Goal: Information Seeking & Learning: Compare options

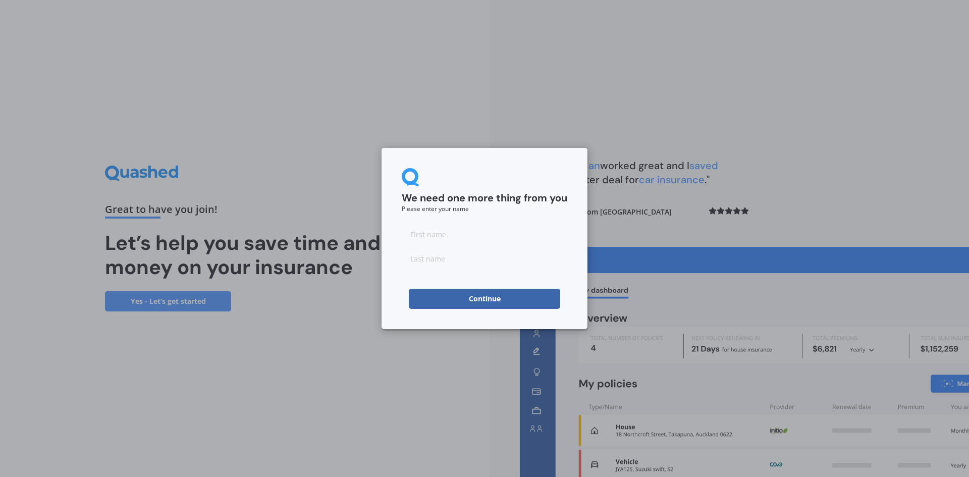
click at [437, 234] on input at bounding box center [485, 234] width 166 height 20
type input "Kyla"
type input "a"
type input "[PERSON_NAME]"
click at [537, 305] on button "Continue" at bounding box center [484, 299] width 151 height 20
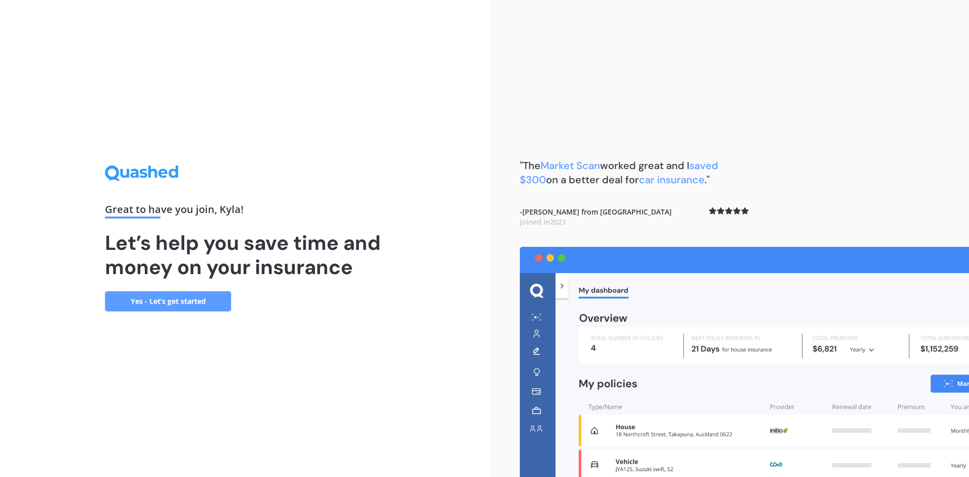
click at [170, 308] on link "Yes - Let’s get started" at bounding box center [168, 301] width 126 height 20
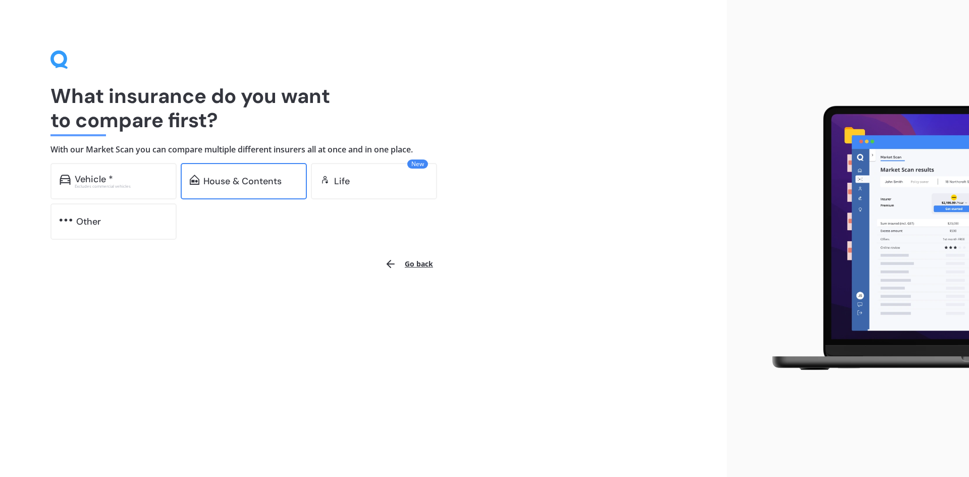
click at [225, 171] on div "House & Contents" at bounding box center [244, 181] width 126 height 36
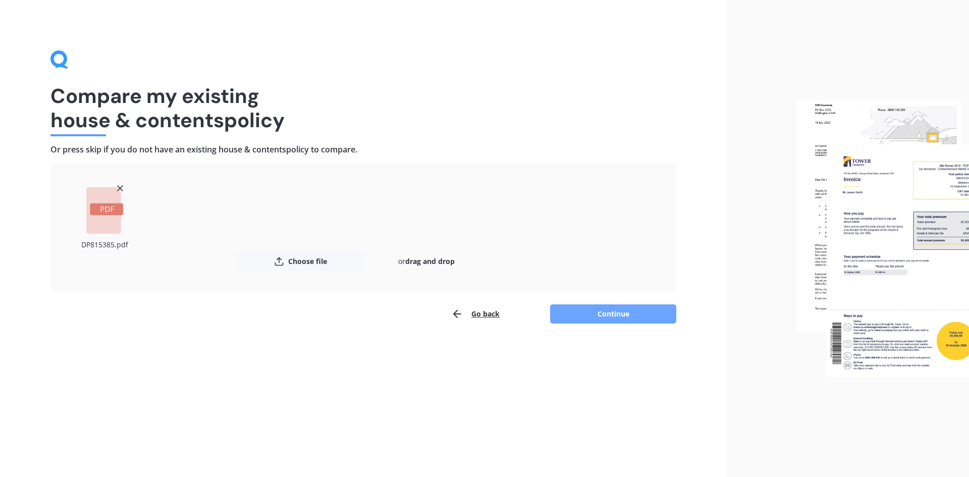
click at [611, 311] on button "Continue" at bounding box center [613, 313] width 126 height 19
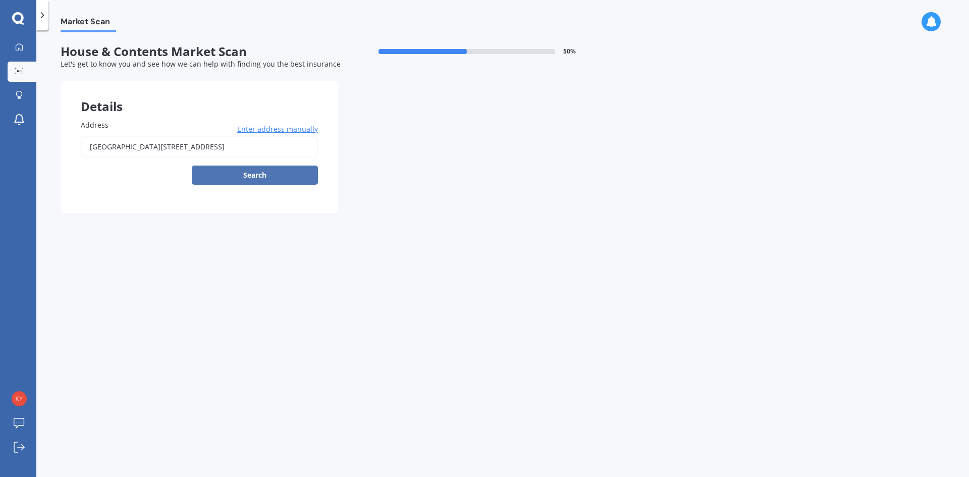
click at [280, 177] on button "Search" at bounding box center [255, 175] width 126 height 19
type input "[STREET_ADDRESS]"
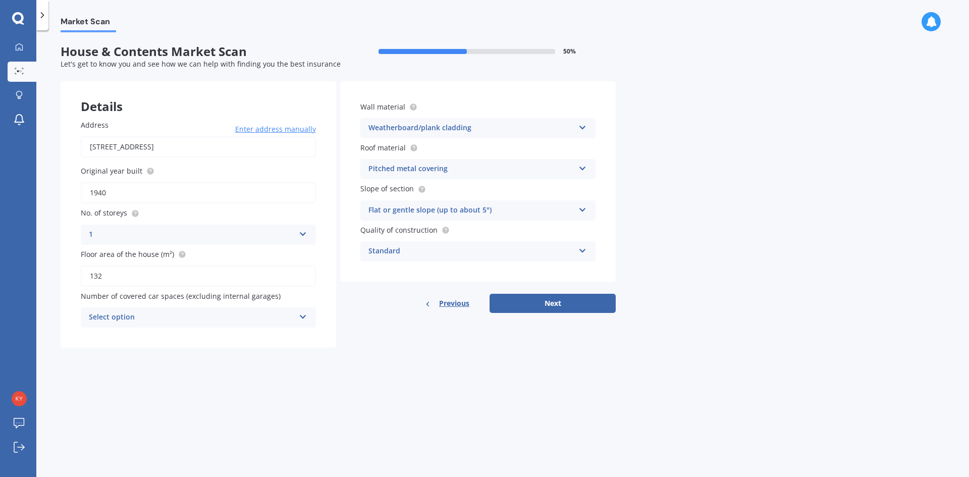
click at [213, 318] on div "Select option" at bounding box center [192, 317] width 206 height 12
drag, startPoint x: 336, startPoint y: 296, endPoint x: 340, endPoint y: 290, distance: 7.0
click at [336, 297] on div "Details Address [STREET_ADDRESS] Enter address manually Search Original year bu…" at bounding box center [338, 214] width 555 height 266
click at [461, 212] on div "Flat or gentle slope (up to about 5°)" at bounding box center [471, 210] width 206 height 12
click at [512, 213] on div "Flat or gentle slope (up to about 5°)" at bounding box center [471, 210] width 206 height 12
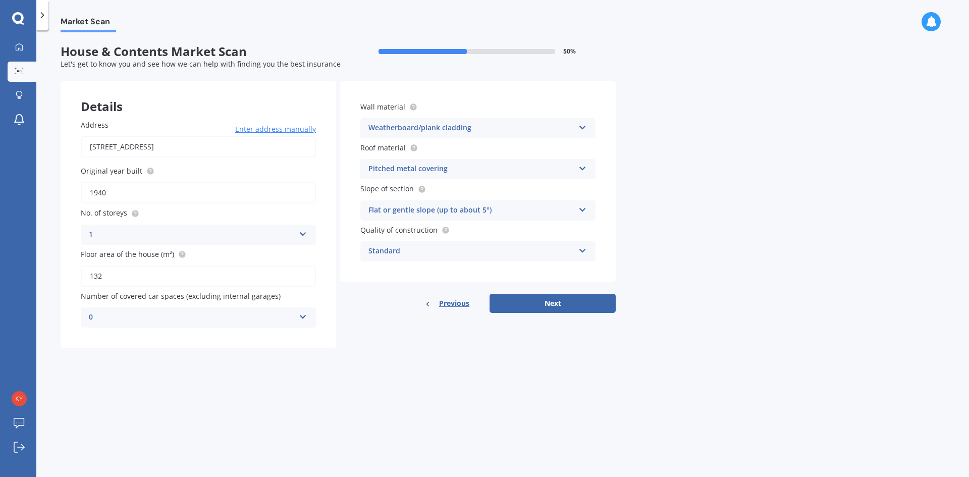
click at [617, 204] on div "Market Scan House & Contents Market Scan 50 % Let's get to know you and see how…" at bounding box center [502, 255] width 933 height 447
click at [473, 256] on div "Standard" at bounding box center [471, 251] width 206 height 12
click at [473, 255] on div "Standard" at bounding box center [471, 251] width 206 height 12
click at [630, 249] on div "Market Scan House & Contents Market Scan 50 % Let's get to know you and see how…" at bounding box center [502, 255] width 933 height 447
click at [570, 302] on button "Next" at bounding box center [553, 303] width 126 height 19
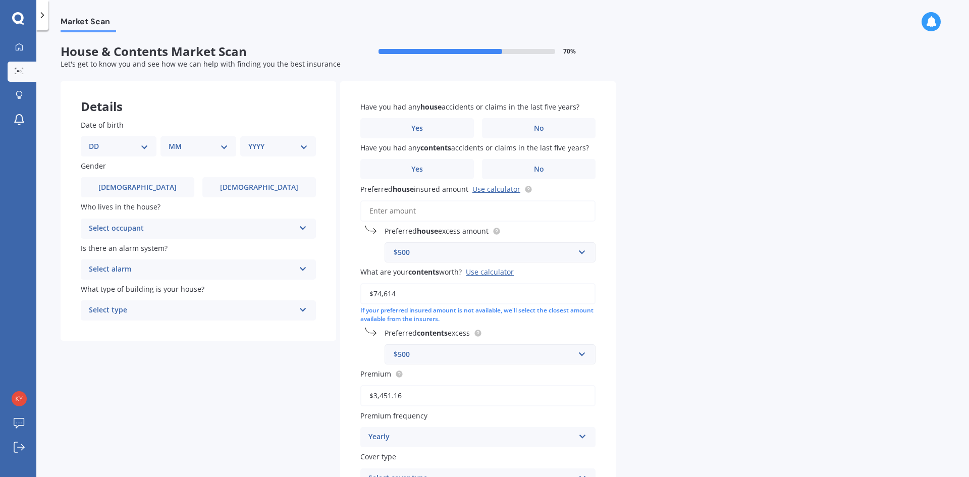
click at [115, 144] on select "DD 01 02 03 04 05 06 07 08 09 10 11 12 13 14 15 16 17 18 19 20 21 22 23 24 25 2…" at bounding box center [119, 146] width 60 height 11
select select "09"
click at [97, 141] on select "DD 01 02 03 04 05 06 07 08 09 10 11 12 13 14 15 16 17 18 19 20 21 22 23 24 25 2…" at bounding box center [119, 146] width 60 height 11
click at [175, 141] on select "MM 01 02 03 04 05 06 07 08 09 10 11 12" at bounding box center [201, 146] width 56 height 11
select select "07"
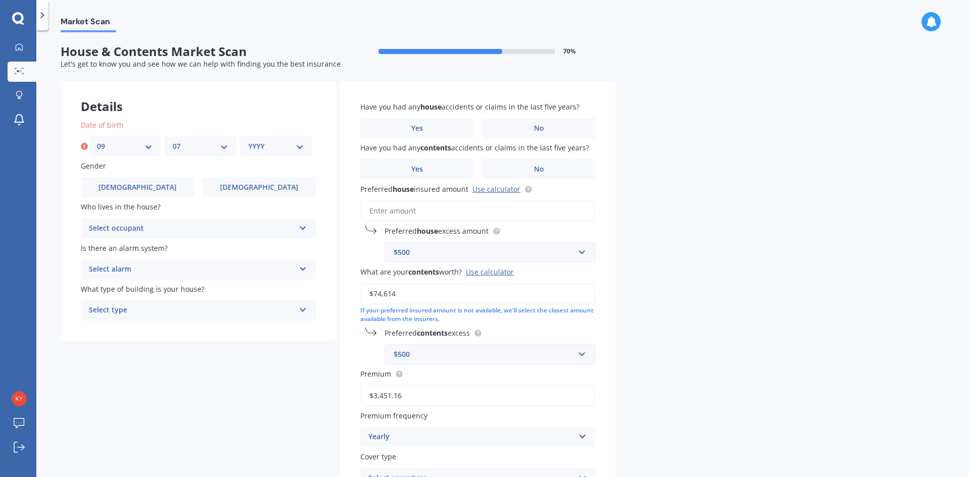
click at [173, 141] on select "MM 01 02 03 04 05 06 07 08 09 10 11 12" at bounding box center [201, 146] width 56 height 11
click at [271, 137] on div "YYYY 2009 2008 2007 2006 2005 2004 2003 2002 2001 2000 1999 1998 1997 1996 1995…" at bounding box center [276, 146] width 72 height 20
click at [269, 143] on select "YYYY 2009 2008 2007 2006 2005 2004 2003 2002 2001 2000 1999 1998 1997 1996 1995…" at bounding box center [276, 146] width 56 height 11
select select "1988"
click at [264, 109] on div "Details" at bounding box center [199, 96] width 276 height 30
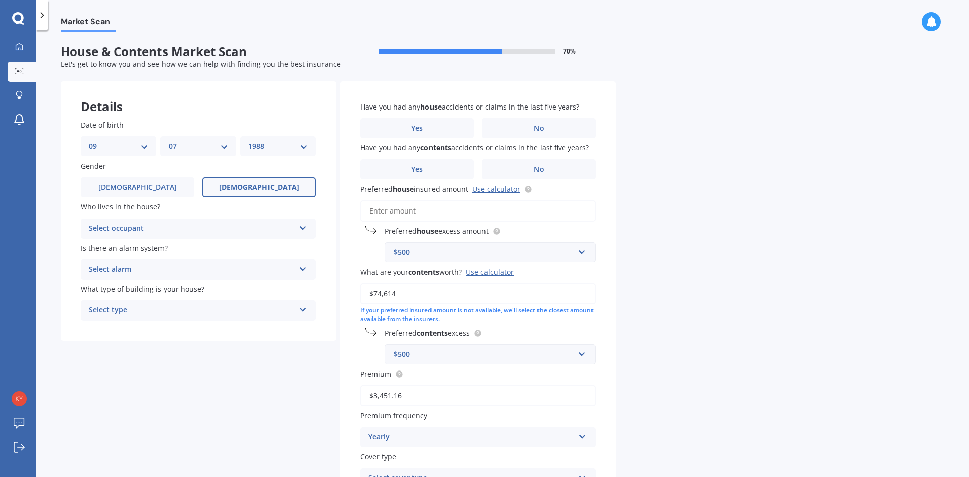
click at [238, 188] on label "[DEMOGRAPHIC_DATA]" at bounding box center [259, 187] width 114 height 20
click at [0, 0] on input "[DEMOGRAPHIC_DATA]" at bounding box center [0, 0] width 0 height 0
drag, startPoint x: 216, startPoint y: 226, endPoint x: 216, endPoint y: 221, distance: 5.6
click at [216, 226] on div "Select occupant" at bounding box center [192, 229] width 206 height 12
click at [216, 222] on div "Owner Owner Owner + Boarder" at bounding box center [198, 229] width 235 height 20
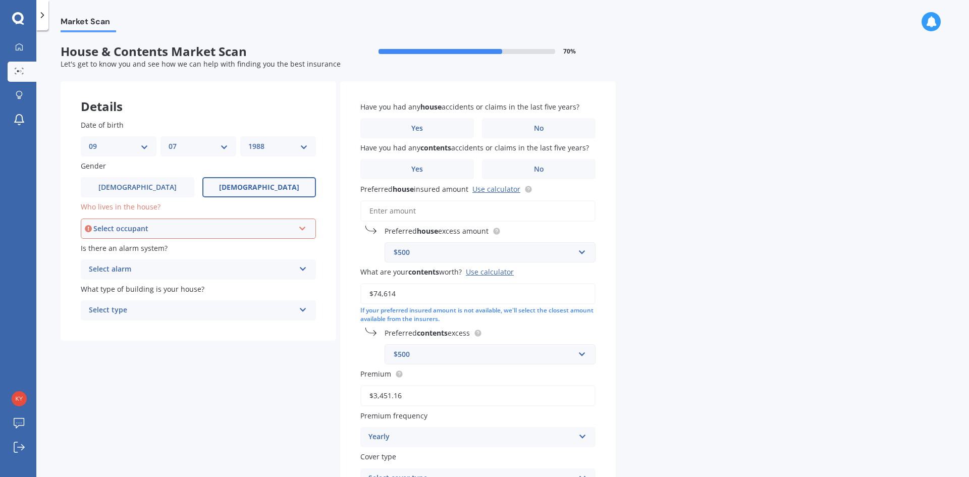
click at [261, 273] on div "Select alarm" at bounding box center [192, 269] width 206 height 12
click at [252, 326] on div "No" at bounding box center [198, 325] width 234 height 18
click at [150, 227] on div "Select occupant" at bounding box center [193, 228] width 201 height 11
drag, startPoint x: 142, startPoint y: 248, endPoint x: 114, endPoint y: 252, distance: 29.1
click at [142, 248] on div "Owner" at bounding box center [198, 248] width 233 height 18
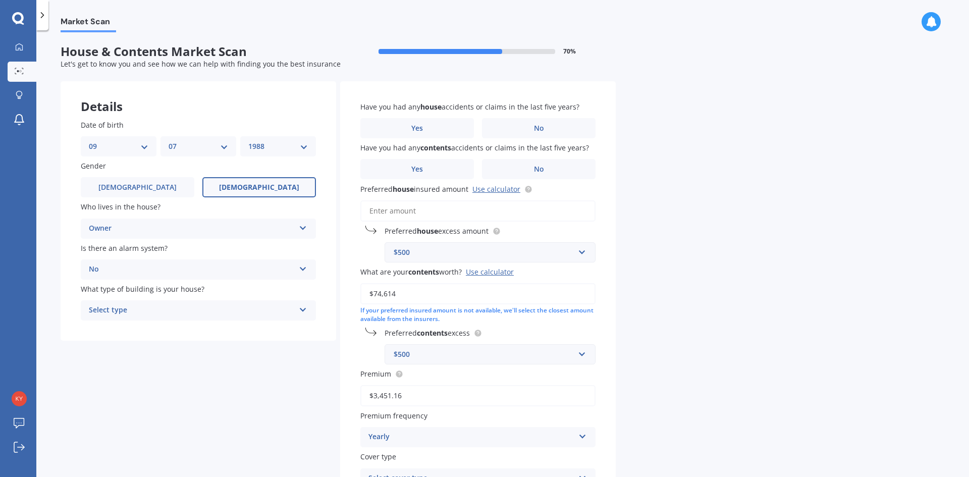
click at [155, 319] on div "Select type Freestanding Multi-unit (in a block of 6 or less) Multi-unit (in a …" at bounding box center [198, 310] width 235 height 20
click at [155, 315] on div "Freestanding" at bounding box center [192, 310] width 206 height 12
click at [152, 314] on div "Select type" at bounding box center [193, 310] width 201 height 11
click at [139, 335] on div "Freestanding" at bounding box center [198, 329] width 233 height 18
drag, startPoint x: 73, startPoint y: 326, endPoint x: 255, endPoint y: 211, distance: 215.5
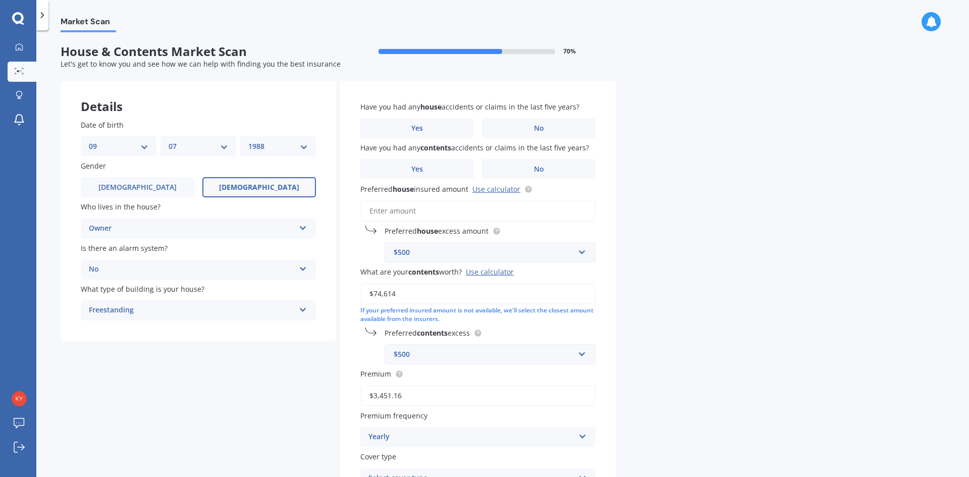
click at [75, 325] on div "Date of birth DD 01 02 03 04 05 06 07 08 09 10 11 12 13 14 15 16 17 18 19 20 21…" at bounding box center [199, 219] width 276 height 241
click at [575, 123] on label "No" at bounding box center [539, 128] width 114 height 20
click at [0, 0] on input "No" at bounding box center [0, 0] width 0 height 0
click at [466, 167] on label "Yes" at bounding box center [417, 169] width 114 height 20
click at [0, 0] on input "Yes" at bounding box center [0, 0] width 0 height 0
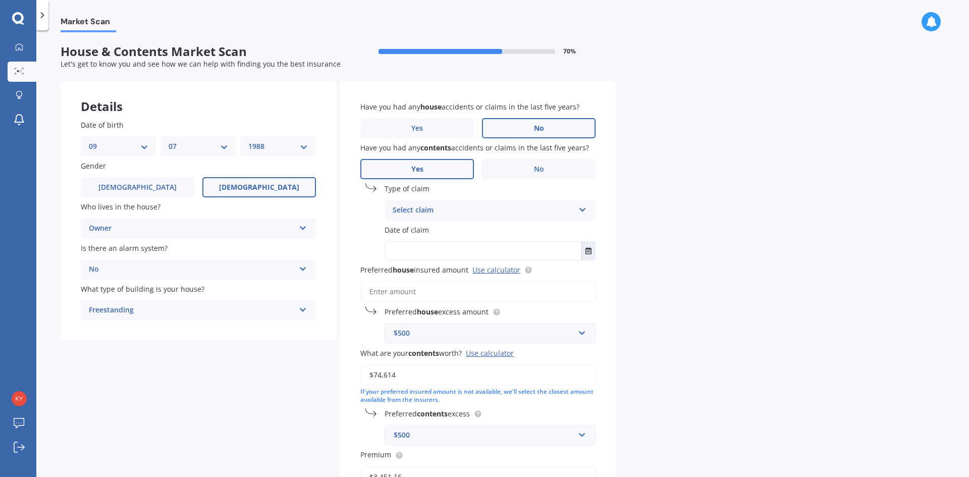
click at [449, 202] on div "Select claim Accidental damage Broken glass Earthquake Fire Flood Fusion Gradua…" at bounding box center [490, 210] width 211 height 20
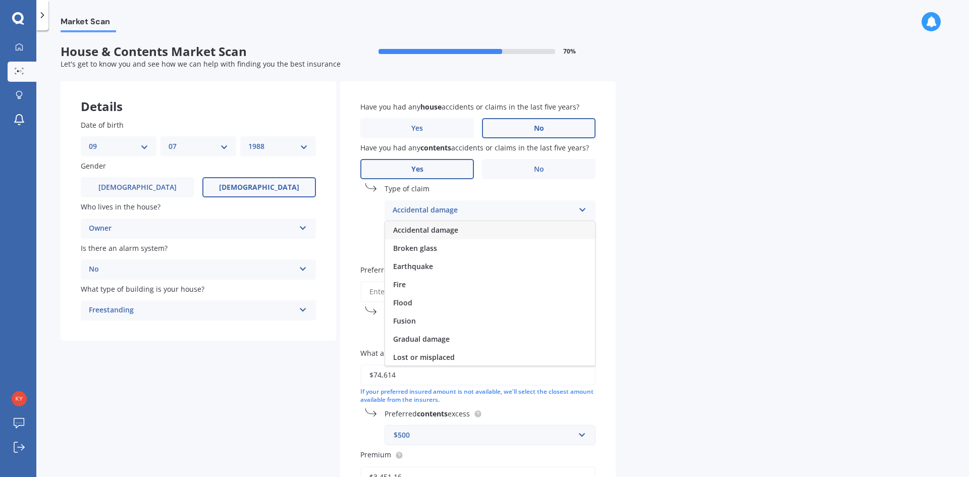
click at [449, 233] on span "Accidental damage" at bounding box center [425, 230] width 65 height 10
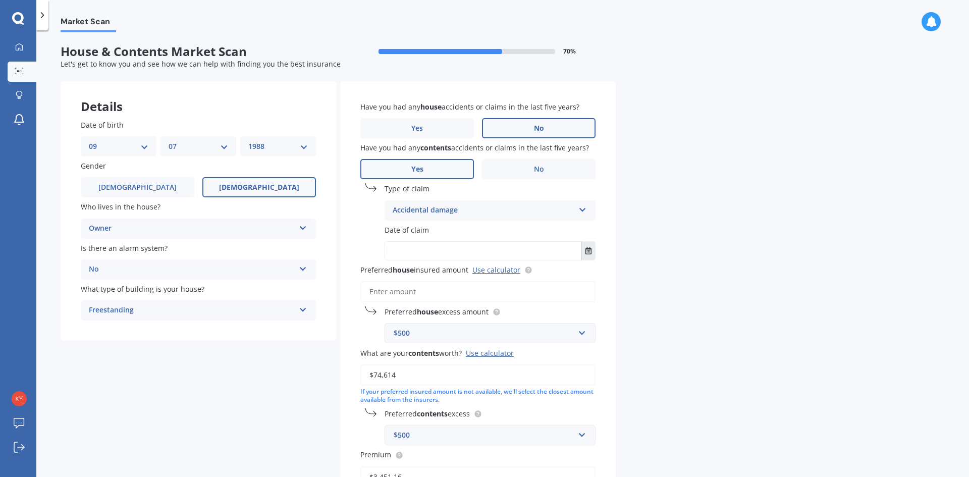
click at [588, 252] on icon "Select date" at bounding box center [588, 250] width 6 height 7
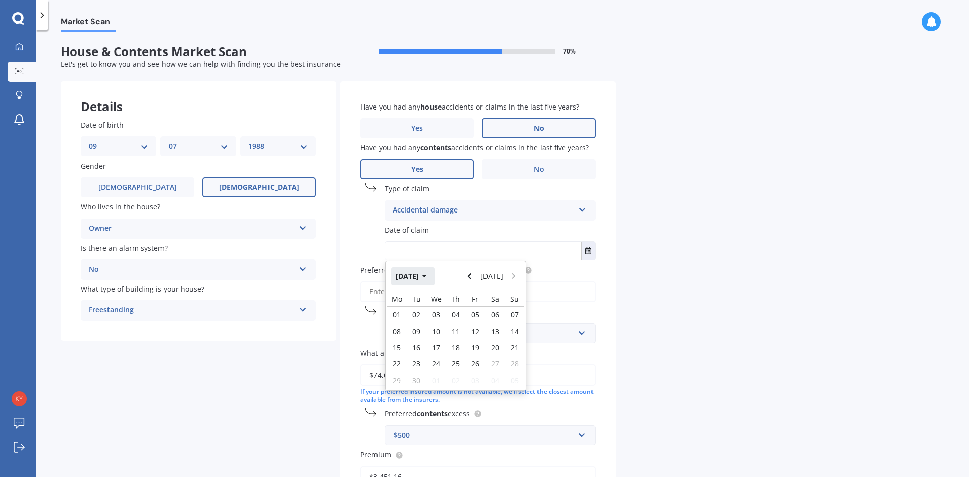
click at [427, 274] on icon "button" at bounding box center [424, 276] width 5 height 7
click at [469, 345] on span "[DATE]" at bounding box center [473, 341] width 23 height 10
click at [424, 276] on button "[DATE]" at bounding box center [412, 276] width 43 height 18
click at [475, 276] on button "Navigate back" at bounding box center [469, 276] width 13 height 18
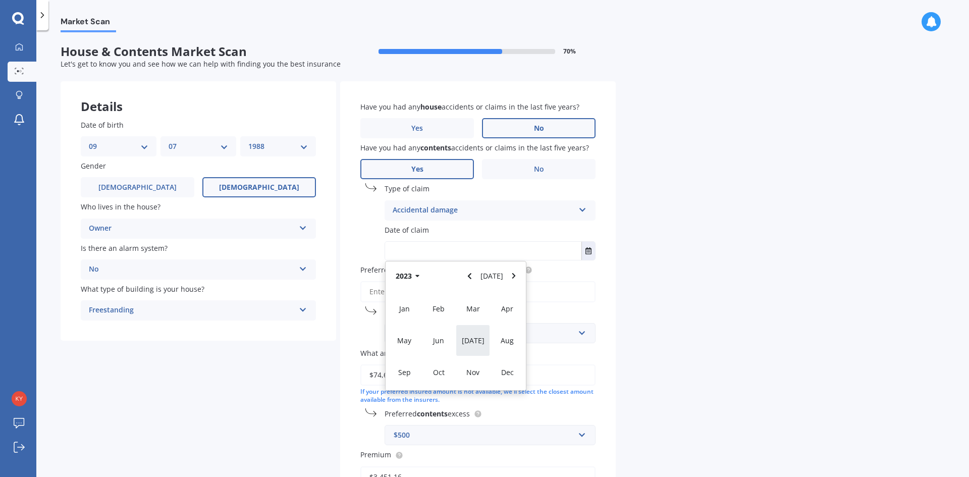
click at [467, 342] on div "[DATE]" at bounding box center [473, 341] width 34 height 32
click at [396, 358] on span "17" at bounding box center [397, 356] width 8 height 10
type input "[DATE]"
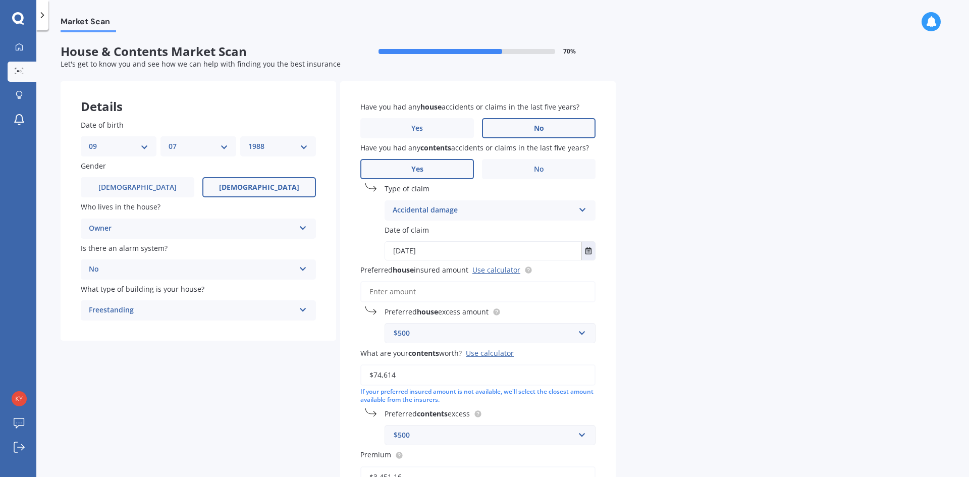
click at [624, 268] on div "Market Scan House & Contents Market Scan 70 % Let's get to know you and see how…" at bounding box center [502, 255] width 933 height 447
click at [503, 275] on span "Preferred house insured amount Use calculator" at bounding box center [446, 269] width 172 height 11
click at [503, 281] on input "Preferred house insured amount Use calculator" at bounding box center [477, 291] width 235 height 21
click at [503, 270] on link "Use calculator" at bounding box center [496, 270] width 48 height 10
click at [421, 291] on input "Preferred house insured amount Use calculator" at bounding box center [477, 291] width 235 height 21
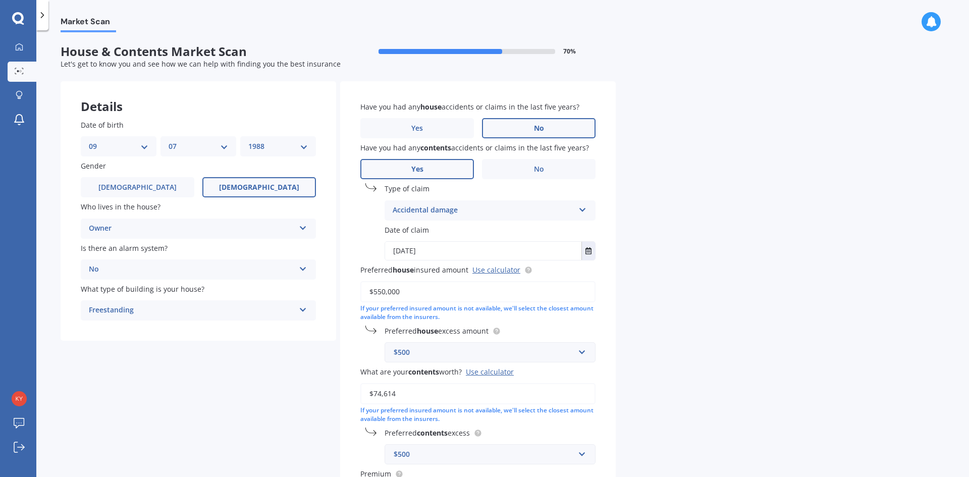
type input "$550,000"
click at [793, 297] on div "Market Scan House & Contents Market Scan 70 % Let's get to know you and see how…" at bounding box center [502, 255] width 933 height 447
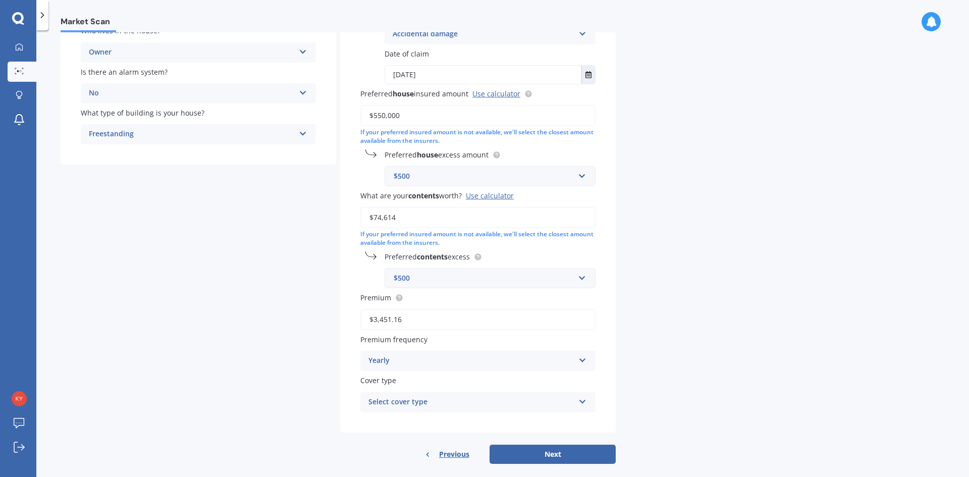
scroll to position [189, 0]
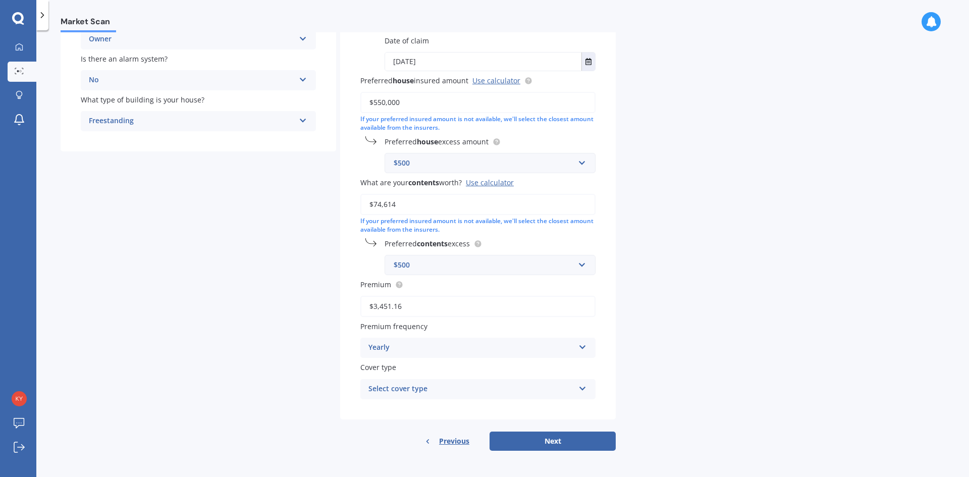
click at [452, 393] on div "Select cover type" at bounding box center [471, 389] width 206 height 12
click at [452, 391] on div "Home and Contents" at bounding box center [471, 389] width 206 height 12
click at [438, 384] on div "Select cover type" at bounding box center [473, 389] width 201 height 11
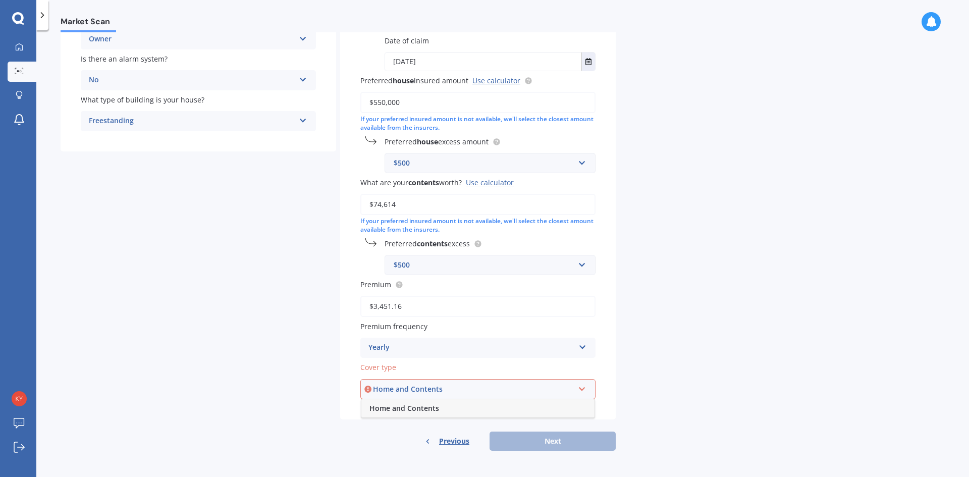
click at [425, 409] on span "Home and Contents" at bounding box center [404, 408] width 70 height 10
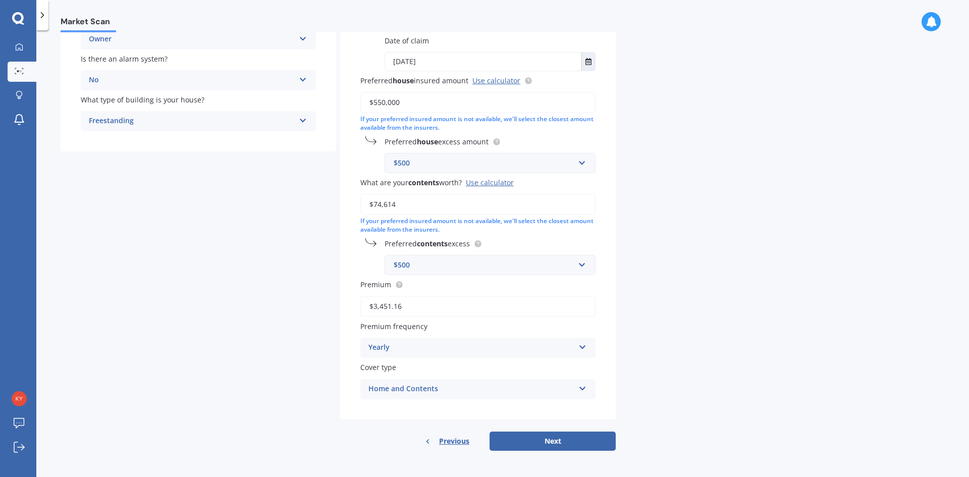
click at [371, 434] on div "Previous Next" at bounding box center [478, 441] width 276 height 19
click at [567, 443] on button "Next" at bounding box center [553, 441] width 126 height 19
select select "09"
select select "07"
select select "1988"
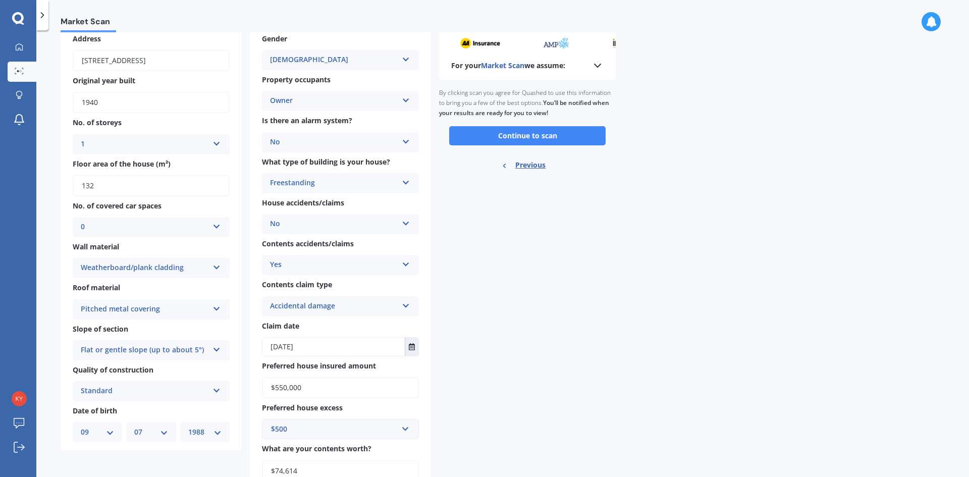
scroll to position [0, 0]
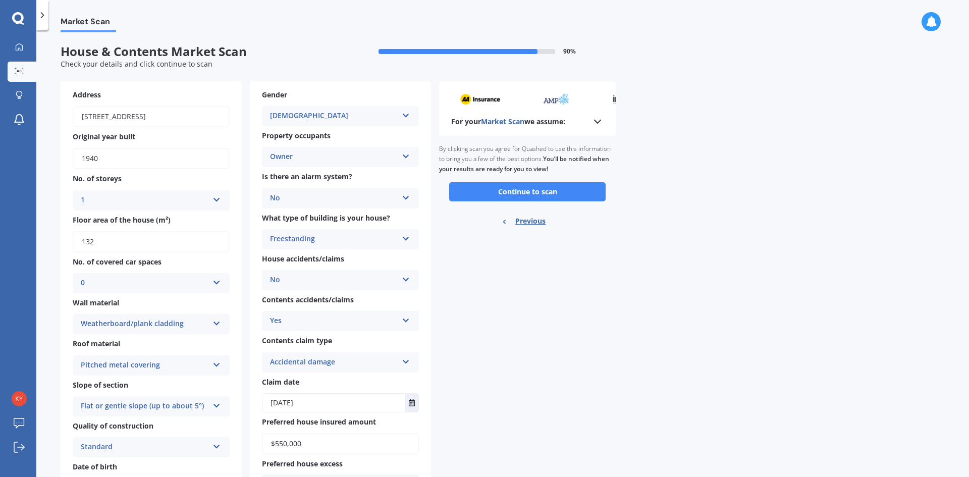
click at [588, 121] on div "For your Market Scan we assume:" at bounding box center [527, 122] width 152 height 12
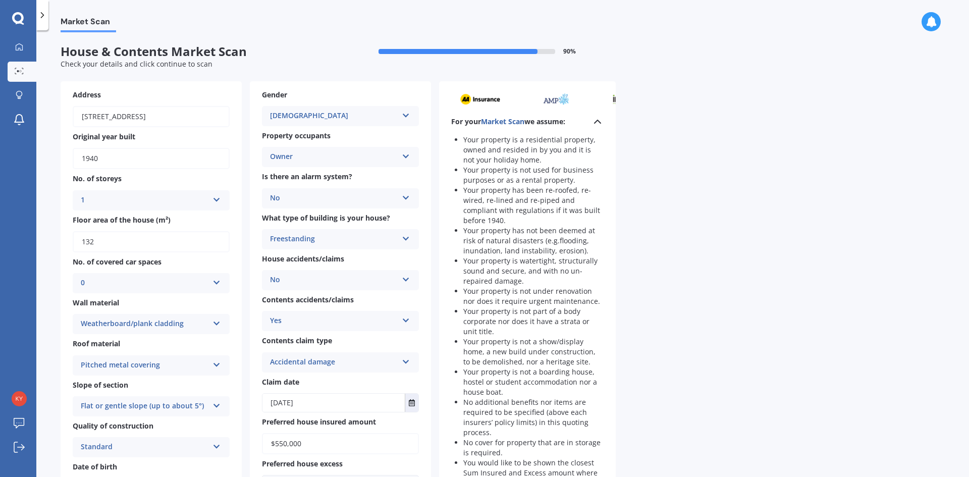
click at [588, 121] on div "For your Market Scan we assume:" at bounding box center [527, 122] width 152 height 12
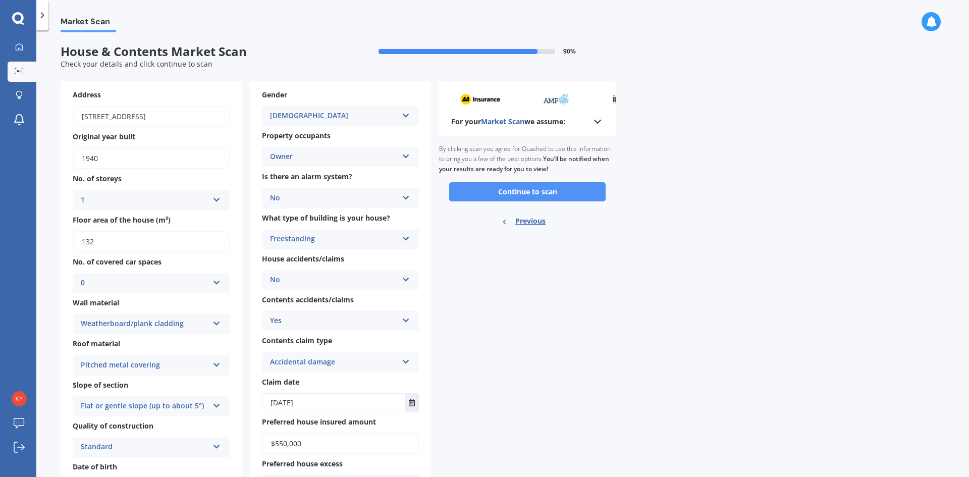
click at [534, 193] on button "Continue to scan" at bounding box center [527, 191] width 156 height 19
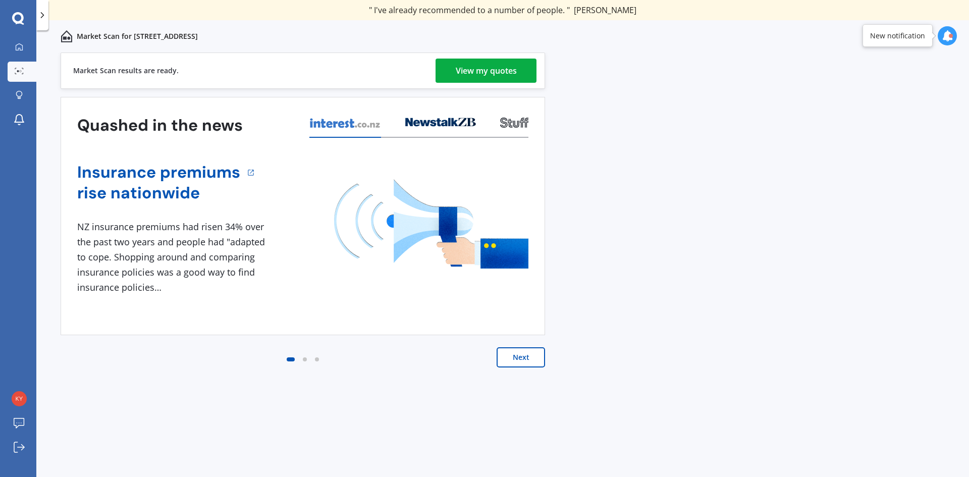
click at [498, 60] on div "View my quotes" at bounding box center [486, 71] width 61 height 24
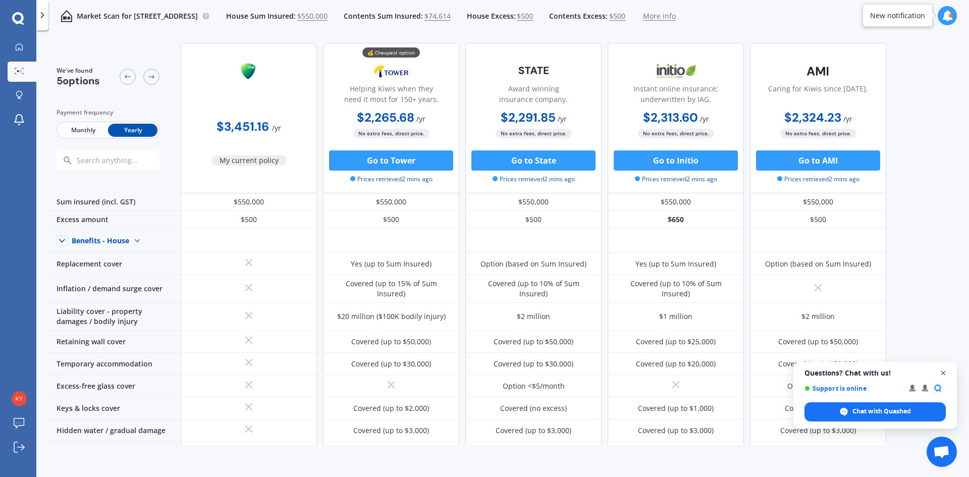
click at [944, 375] on span "Close chat" at bounding box center [943, 373] width 13 height 13
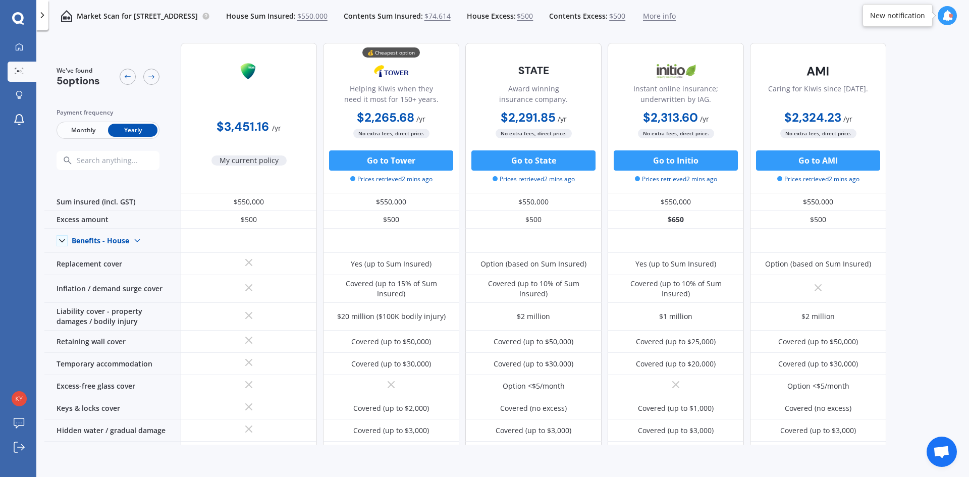
click at [938, 176] on div "We've found 5 options Payment frequency Monthly Yearly $3,451.16 / yr My curren…" at bounding box center [506, 240] width 925 height 410
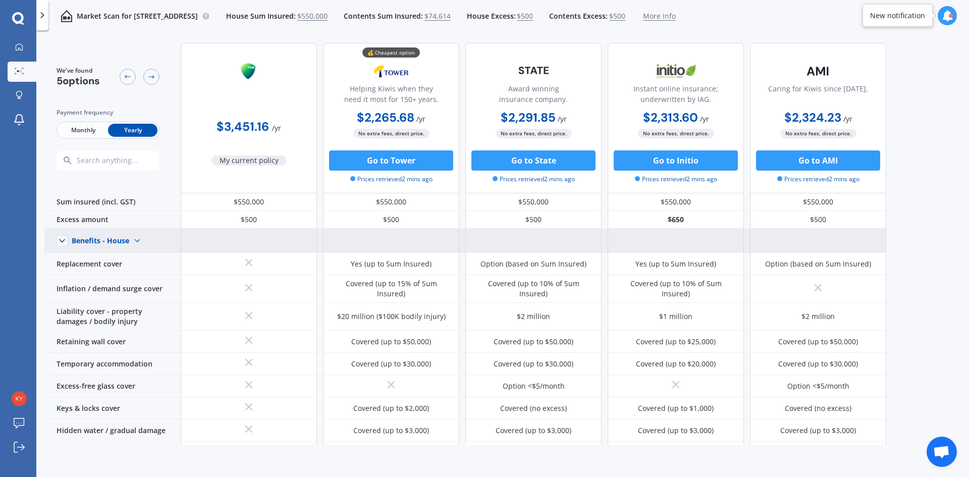
click at [130, 243] on img at bounding box center [137, 241] width 16 height 16
click at [132, 241] on img at bounding box center [137, 241] width 16 height 16
click at [130, 243] on img at bounding box center [137, 241] width 16 height 16
click at [120, 274] on span "Benefits - Contents" at bounding box center [112, 277] width 64 height 10
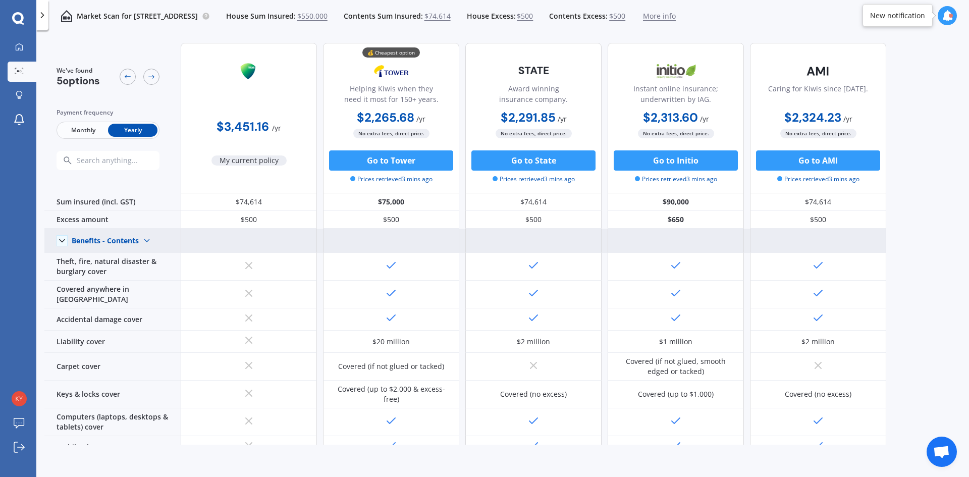
click at [146, 241] on img at bounding box center [147, 241] width 16 height 16
click at [120, 260] on span "Benefits - House" at bounding box center [107, 258] width 55 height 10
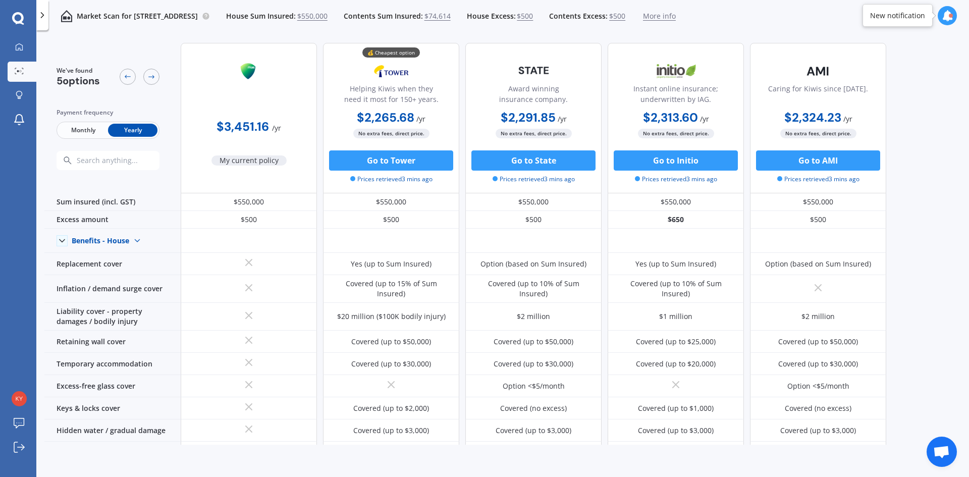
click at [948, 195] on div "We've found 5 options Payment frequency Monthly Yearly $3,451.16 / yr My curren…" at bounding box center [506, 240] width 925 height 410
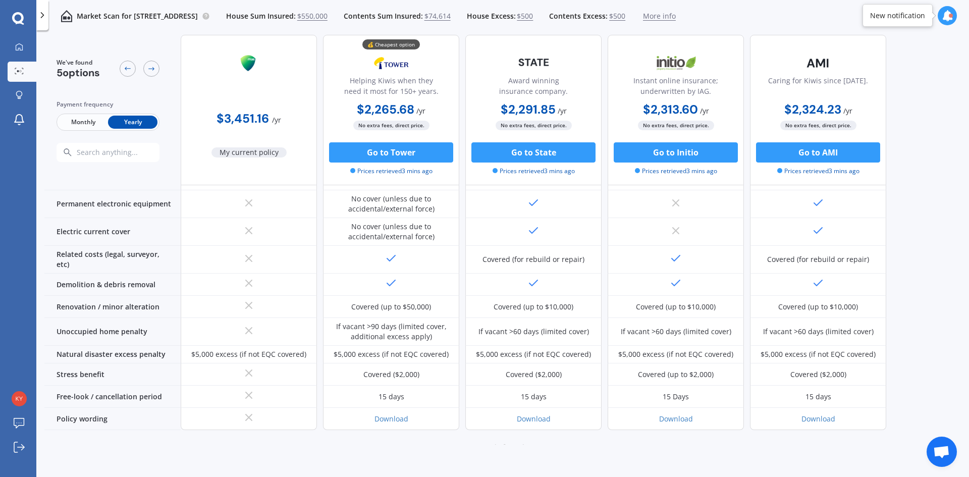
scroll to position [389, 0]
